Goal: Complete application form

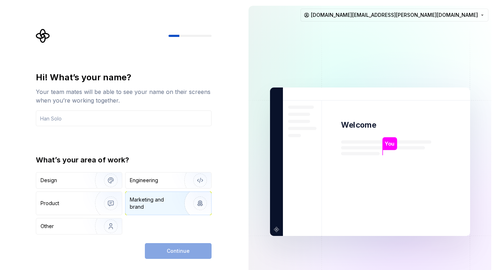
click at [137, 204] on div "Marketing and brand" at bounding box center [154, 203] width 48 height 14
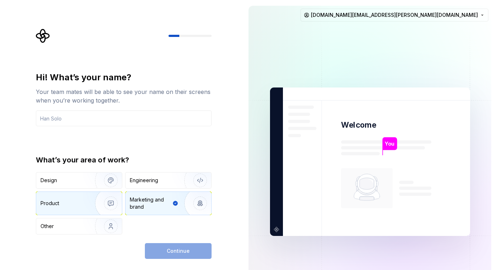
click at [117, 204] on img "button" at bounding box center [106, 203] width 46 height 48
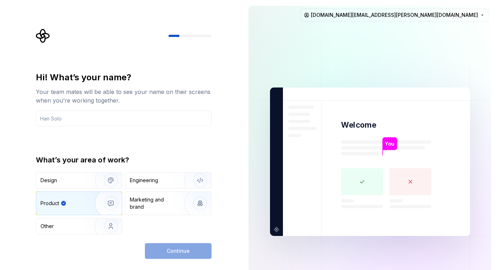
click at [179, 253] on div "Continue" at bounding box center [178, 251] width 67 height 16
click at [160, 183] on div "Engineering" at bounding box center [158, 180] width 57 height 7
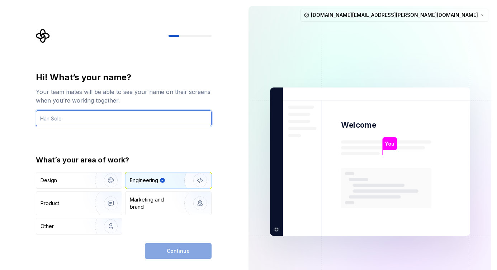
click at [81, 124] on input "text" at bounding box center [124, 119] width 176 height 16
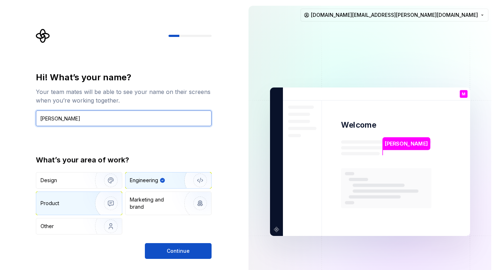
type input "[PERSON_NAME]"
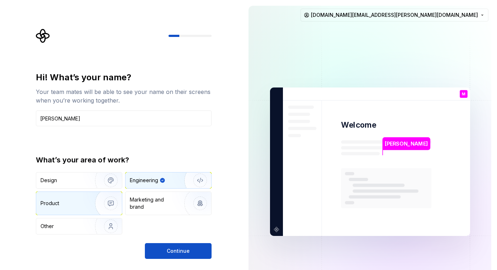
click at [73, 200] on div "Product" at bounding box center [79, 203] width 86 height 23
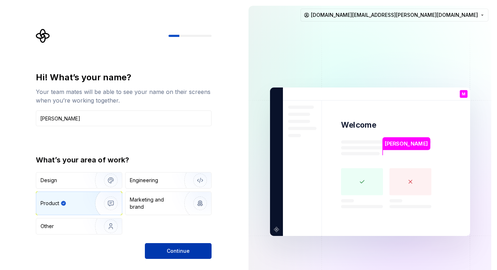
click at [178, 248] on span "Continue" at bounding box center [178, 251] width 23 height 7
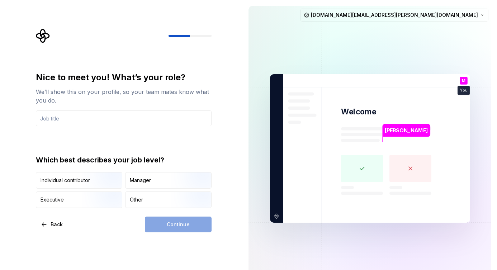
click at [192, 226] on div "Continue" at bounding box center [178, 225] width 67 height 16
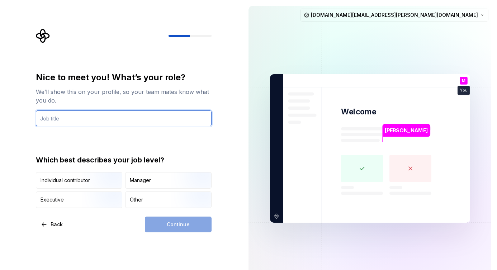
click at [121, 120] on input "text" at bounding box center [124, 119] width 176 height 16
type input "d"
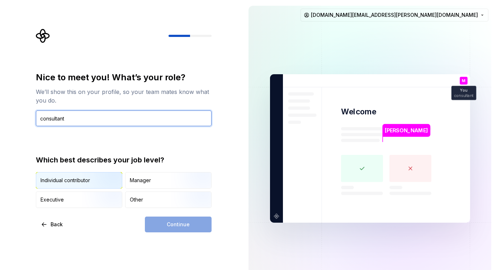
type input "consultant"
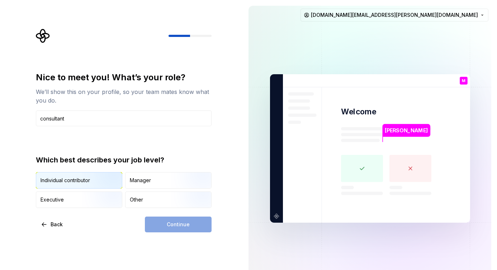
click at [103, 179] on img "button" at bounding box center [105, 189] width 46 height 48
click at [169, 230] on button "Continue" at bounding box center [178, 225] width 67 height 16
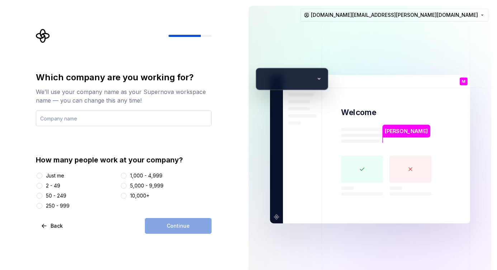
click at [89, 120] on input "text" at bounding box center [124, 119] width 176 height 16
type input "consulting"
click at [43, 182] on div "2 - 49" at bounding box center [77, 185] width 82 height 7
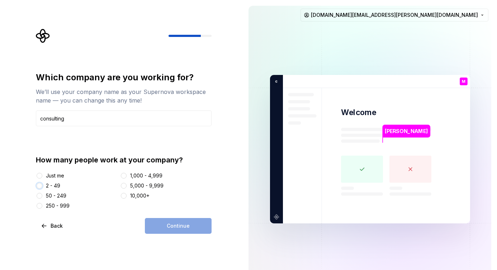
click at [39, 186] on button "2 - 49" at bounding box center [40, 186] width 6 height 6
click at [187, 225] on span "Continue" at bounding box center [178, 225] width 23 height 7
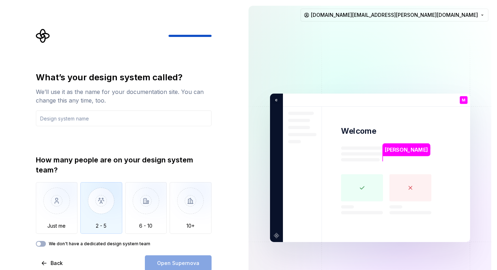
click at [98, 211] on img "button" at bounding box center [101, 206] width 42 height 48
click at [78, 117] on input "text" at bounding box center [124, 119] width 176 height 16
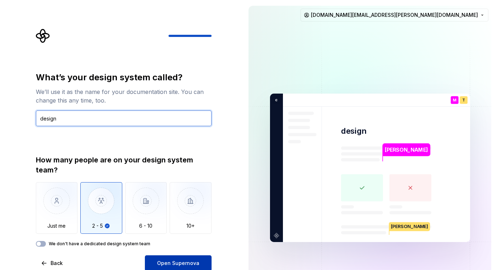
type input "design"
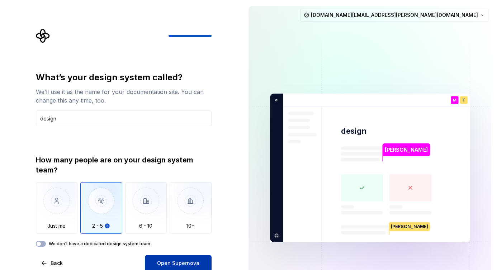
click at [189, 263] on span "Open Supernova" at bounding box center [178, 263] width 42 height 7
